Goal: Contribute content: Contribute content

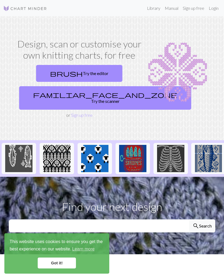
click at [76, 112] on link "Sign up free" at bounding box center [82, 114] width 22 height 5
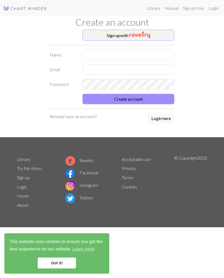
click at [101, 34] on button "Sign up with" at bounding box center [128, 35] width 92 height 11
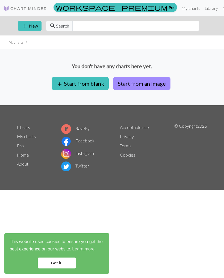
click at [82, 87] on button "add Start from blank" at bounding box center [80, 83] width 57 height 13
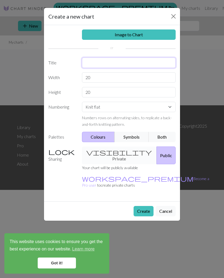
click at [97, 65] on input "text" at bounding box center [129, 63] width 94 height 10
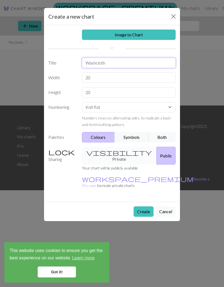
type input "Washcloth"
click at [133, 140] on button "Symbols" at bounding box center [131, 137] width 34 height 10
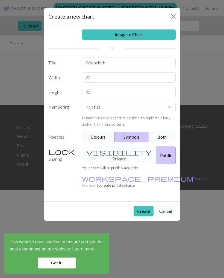
click at [108, 150] on div "visibility Private Public" at bounding box center [129, 156] width 100 height 18
click at [137, 206] on button "Create" at bounding box center [143, 211] width 20 height 10
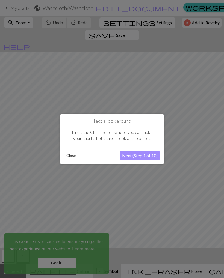
click at [69, 163] on div "Take a look around This is the Chart editor, where you can make your charts. Le…" at bounding box center [112, 139] width 104 height 50
click at [67, 157] on button "Close" at bounding box center [71, 155] width 14 height 8
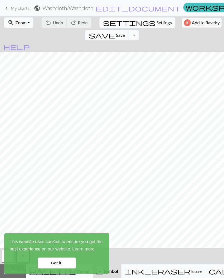
click at [55, 266] on link "Got it!" at bounding box center [57, 263] width 38 height 11
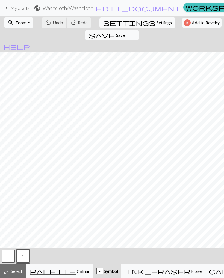
click at [22, 258] on span "p" at bounding box center [23, 256] width 2 height 4
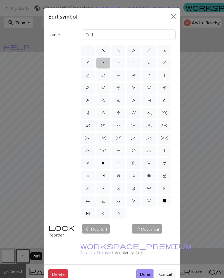
click at [168, 269] on button "Cancel" at bounding box center [166, 274] width 20 height 10
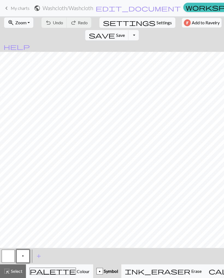
click at [8, 255] on button "button" at bounding box center [8, 256] width 13 height 13
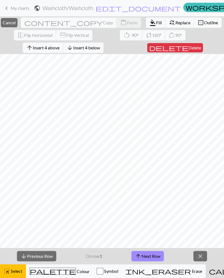
click at [199, 257] on span "close" at bounding box center [200, 256] width 7 height 8
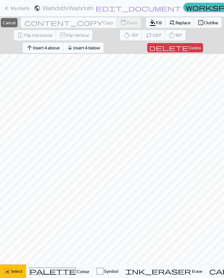
click at [12, 270] on span "Select" at bounding box center [16, 271] width 12 height 5
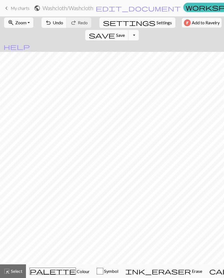
click at [105, 26] on button "settings Settings" at bounding box center [137, 22] width 76 height 10
select select "aran"
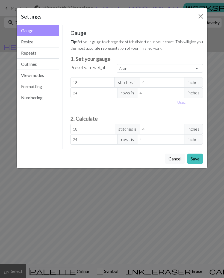
click at [28, 47] on button "Resize" at bounding box center [38, 41] width 43 height 11
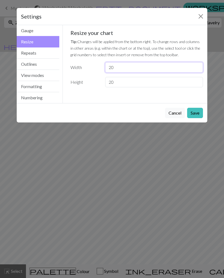
click at [127, 68] on input "20" at bounding box center [154, 67] width 98 height 10
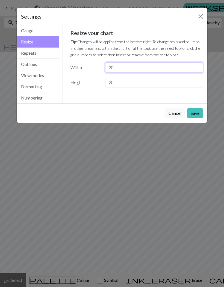
type input "2"
type input "37"
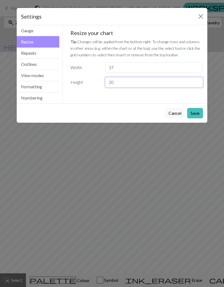
click at [120, 87] on input "20" at bounding box center [154, 82] width 98 height 10
type input "2"
type input "56"
click at [196, 112] on button "Save" at bounding box center [195, 113] width 16 height 10
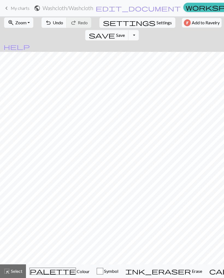
click at [103, 271] on span "Symbol" at bounding box center [110, 271] width 15 height 5
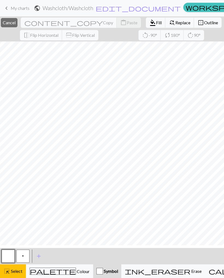
scroll to position [34, 0]
click at [10, 271] on span "highlight_alt" at bounding box center [7, 271] width 7 height 8
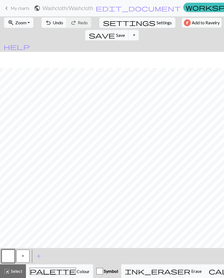
scroll to position [7, 0]
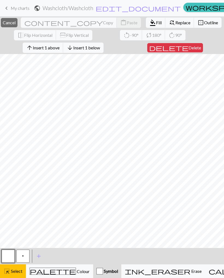
click at [17, 275] on button "highlight_alt Select Select" at bounding box center [13, 271] width 26 height 14
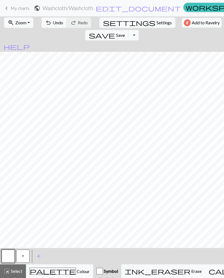
click at [25, 259] on button "p" at bounding box center [22, 256] width 13 height 13
click at [49, 25] on button "undo Undo Undo" at bounding box center [53, 22] width 25 height 10
click at [48, 23] on span "undo" at bounding box center [48, 23] width 7 height 8
click at [48, 20] on span "undo" at bounding box center [48, 23] width 7 height 8
click at [53, 23] on span "Undo" at bounding box center [58, 22] width 10 height 5
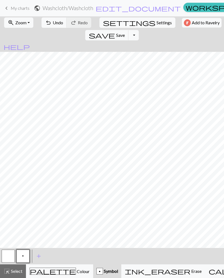
click at [125, 32] on span "Save" at bounding box center [120, 34] width 9 height 5
